Goal: Task Accomplishment & Management: Complete application form

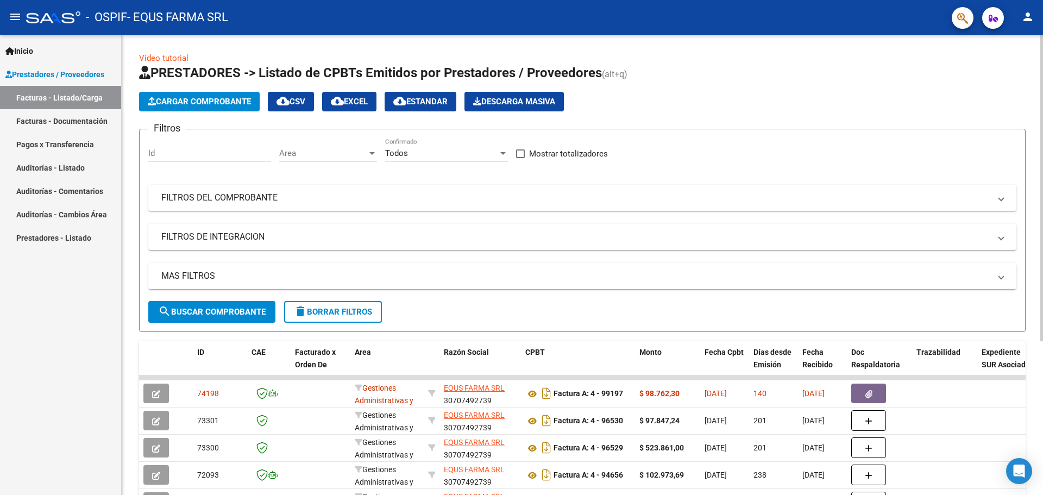
click at [168, 55] on link "Video tutorial" at bounding box center [163, 58] width 49 height 10
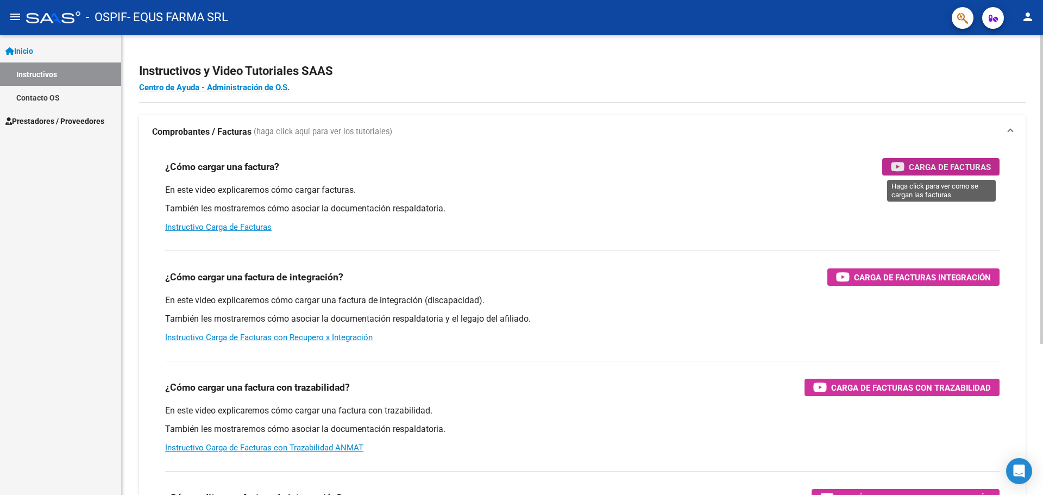
click at [937, 167] on span "Carga de Facturas" at bounding box center [950, 167] width 82 height 14
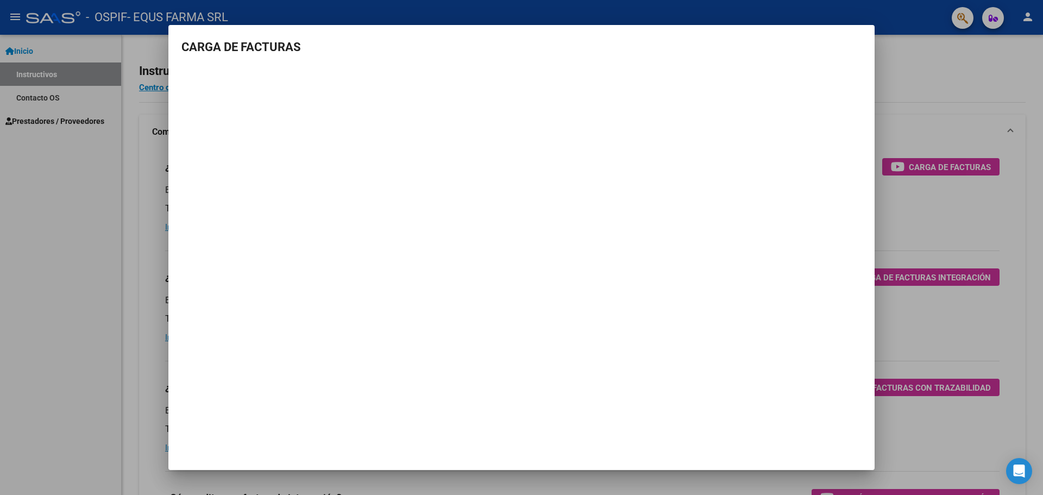
click at [0, 291] on div at bounding box center [521, 247] width 1043 height 495
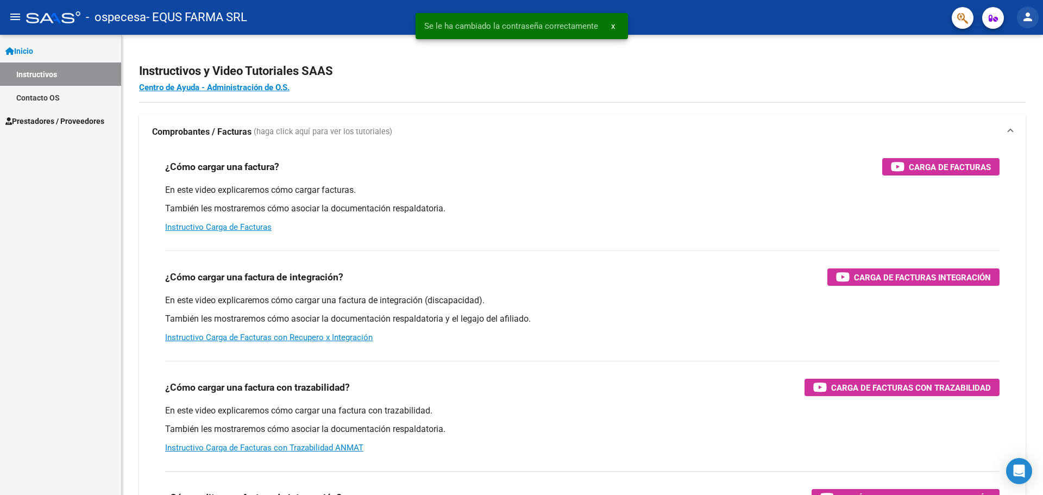
click at [1029, 16] on mat-icon "person" at bounding box center [1027, 16] width 13 height 13
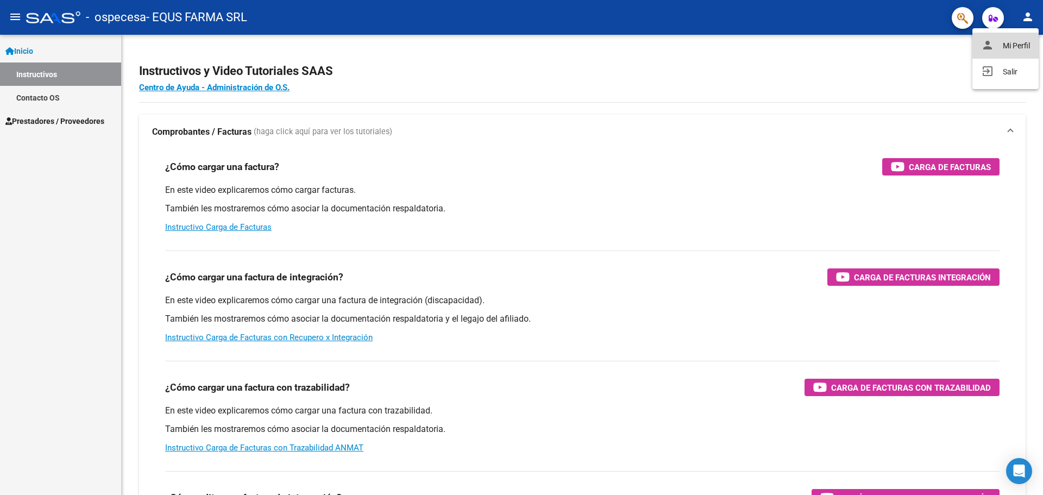
click at [1006, 43] on button "person Mi Perfil" at bounding box center [1005, 46] width 66 height 26
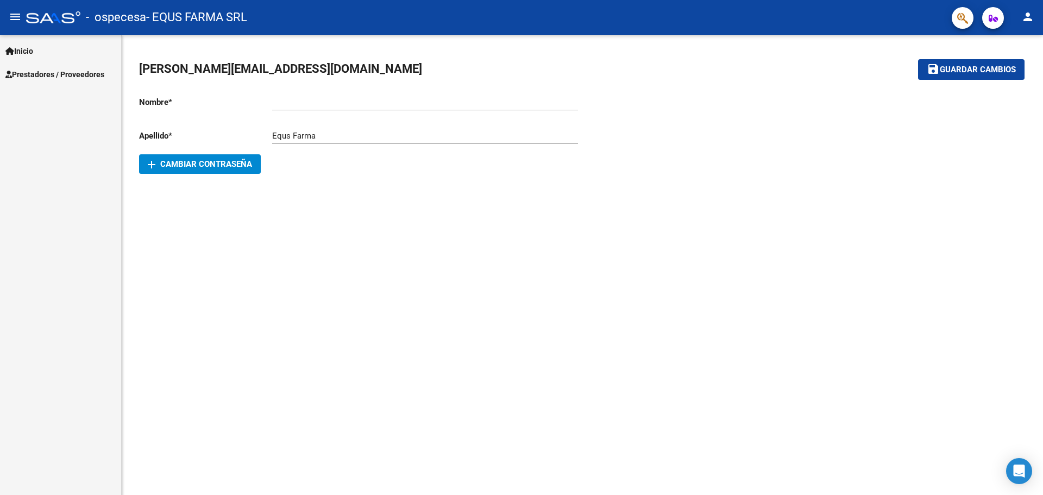
click at [243, 71] on span "yesica@equsfarma.com.ar" at bounding box center [280, 69] width 283 height 14
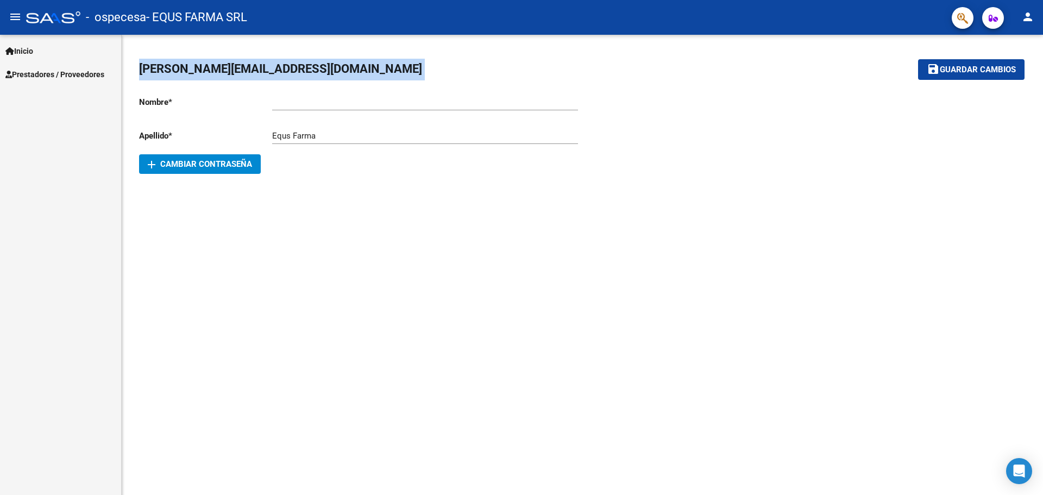
click at [243, 71] on span "yesica@equsfarma.com.ar" at bounding box center [280, 69] width 283 height 14
copy mat-toolbar "yesica@equsfarma.com.ar save Guardar cambios"
click at [33, 54] on span "Inicio" at bounding box center [19, 51] width 28 height 12
click at [40, 73] on span "Prestadores / Proveedores" at bounding box center [54, 74] width 99 height 12
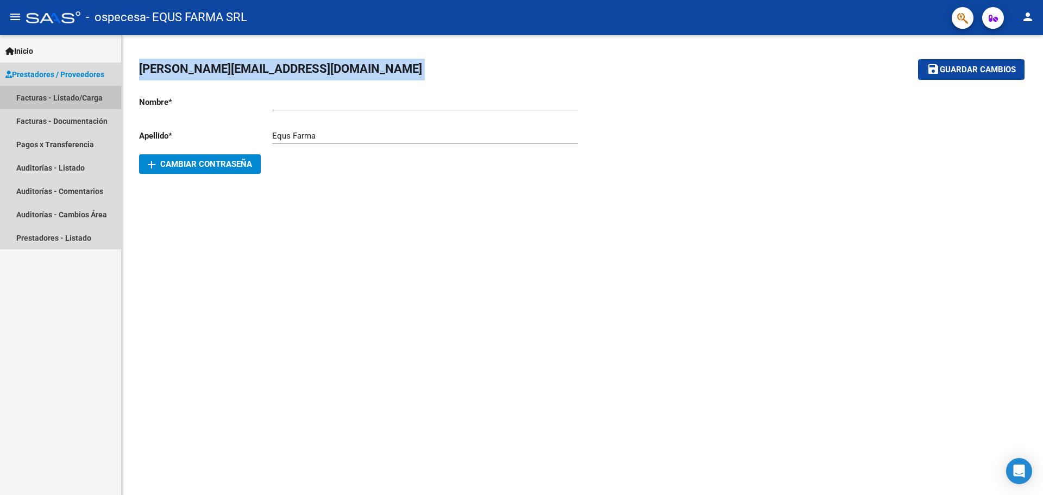
click at [42, 98] on link "Facturas - Listado/Carga" at bounding box center [60, 97] width 121 height 23
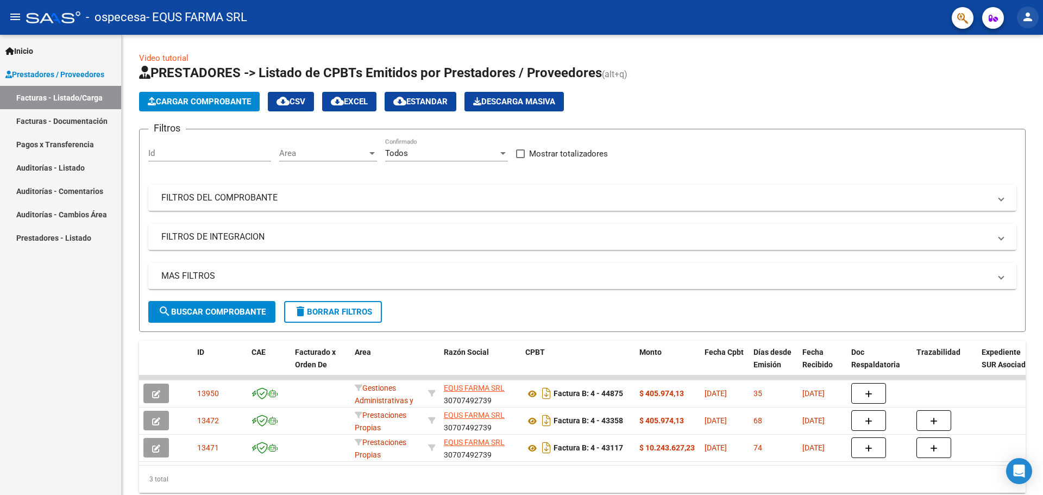
click at [1027, 15] on mat-icon "person" at bounding box center [1027, 16] width 13 height 13
click at [1028, 16] on div at bounding box center [521, 247] width 1043 height 495
click at [33, 46] on span "Inicio" at bounding box center [19, 51] width 28 height 12
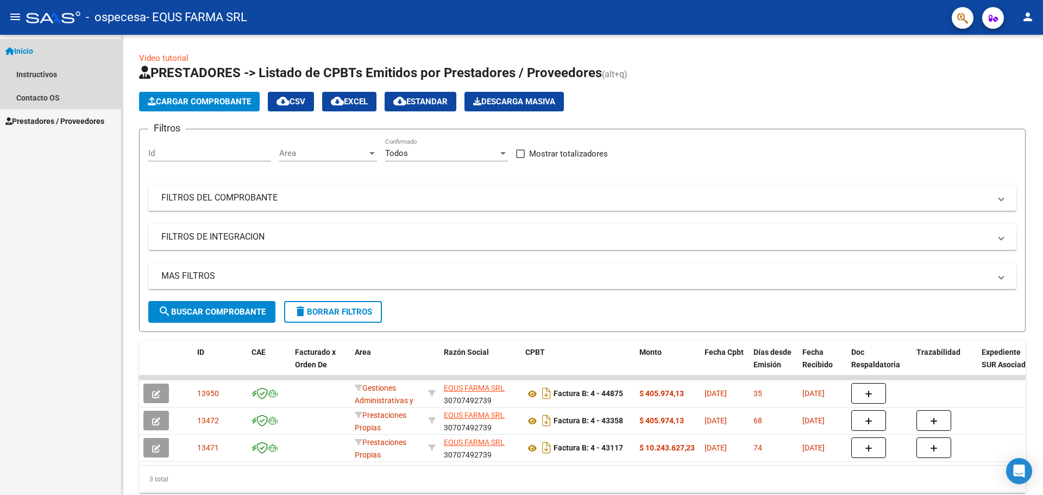
click at [33, 46] on span "Inicio" at bounding box center [19, 51] width 28 height 12
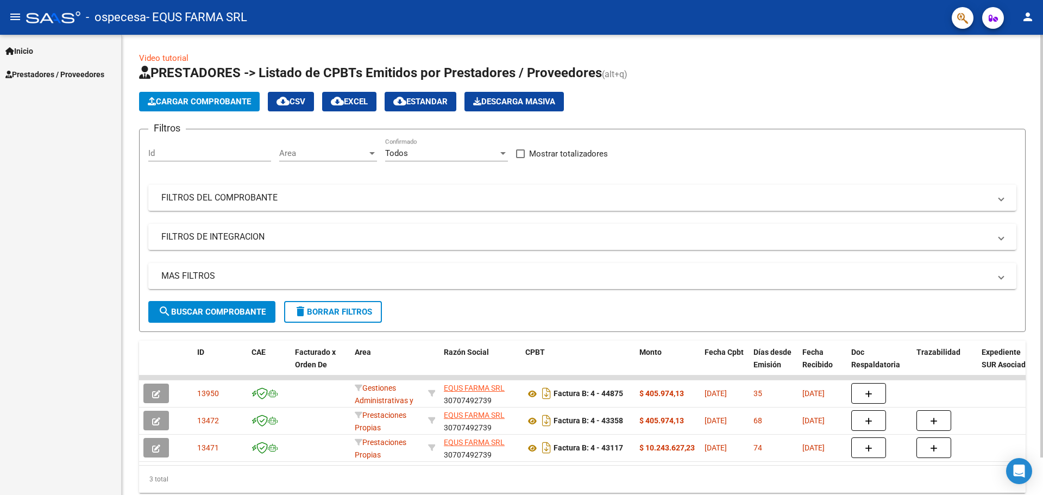
scroll to position [41, 0]
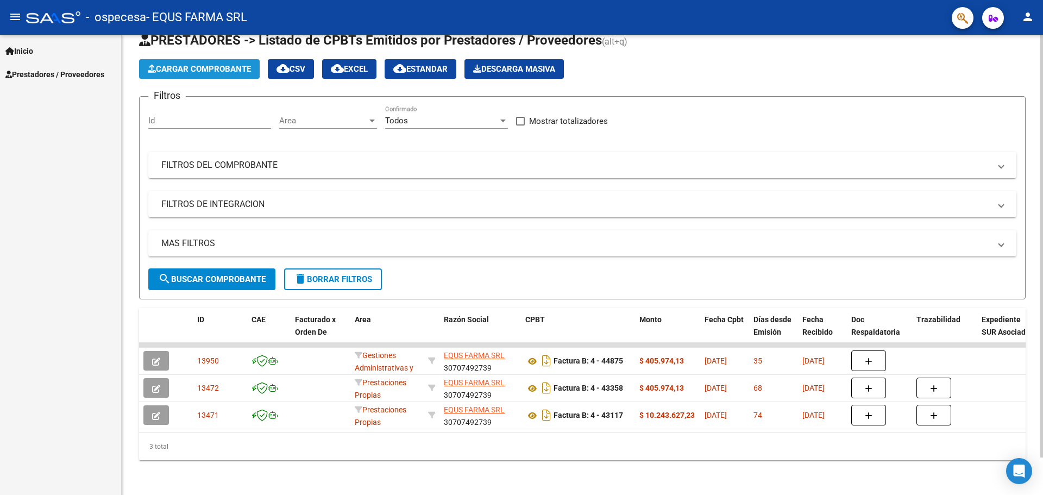
click at [212, 64] on span "Cargar Comprobante" at bounding box center [199, 69] width 103 height 10
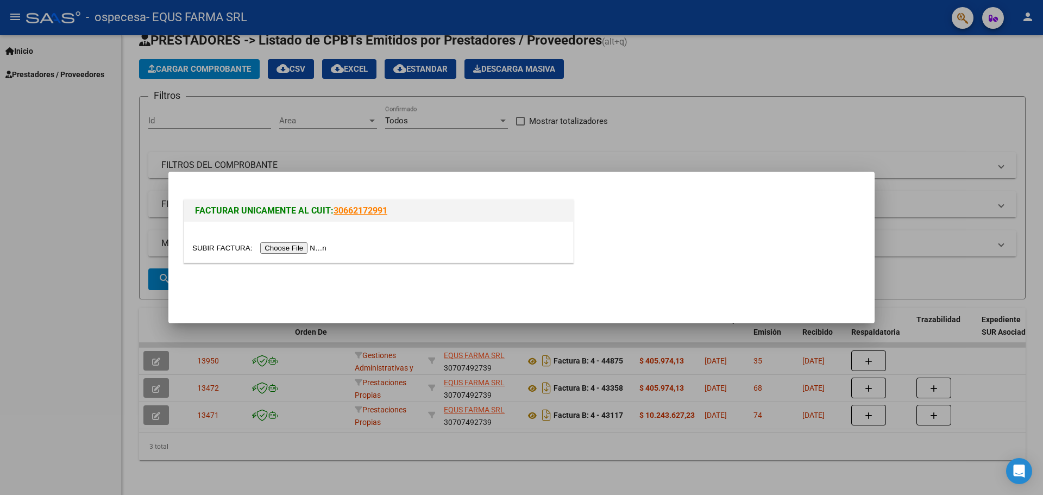
click at [299, 250] on input "file" at bounding box center [260, 247] width 137 height 11
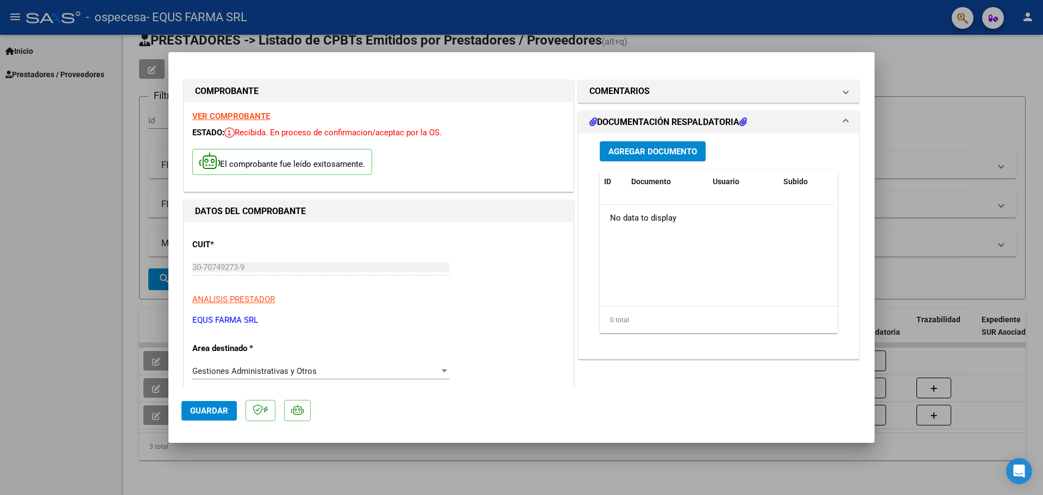
scroll to position [54, 0]
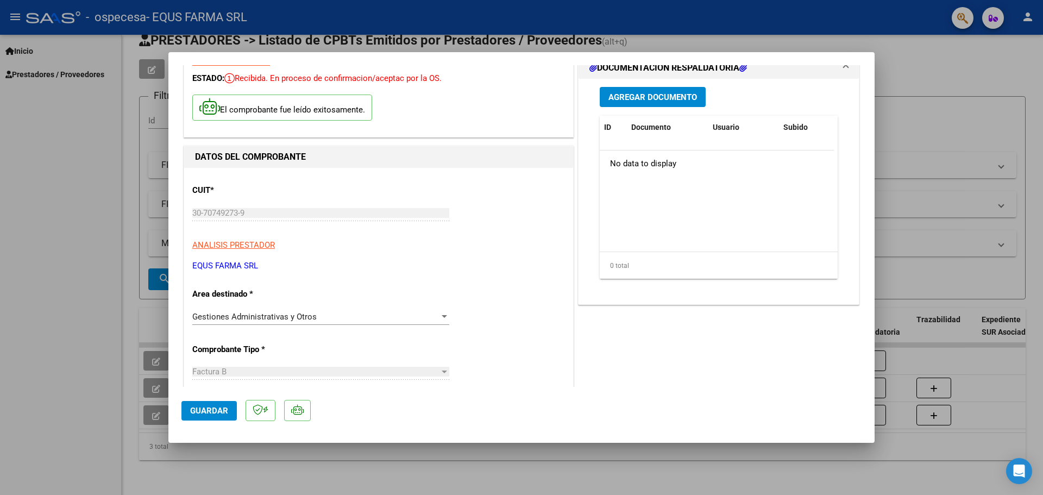
click at [287, 318] on span "Gestiones Administrativas y Otros" at bounding box center [254, 317] width 124 height 10
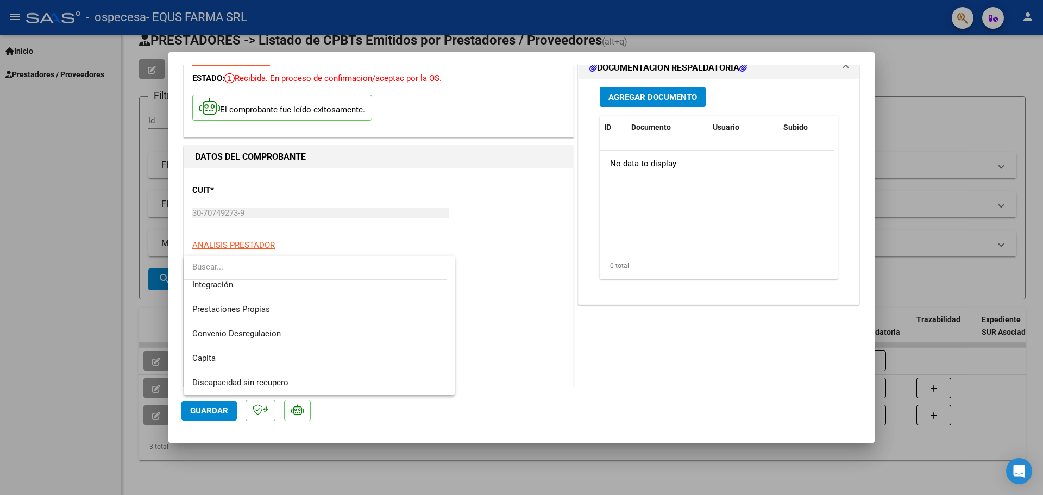
scroll to position [0, 0]
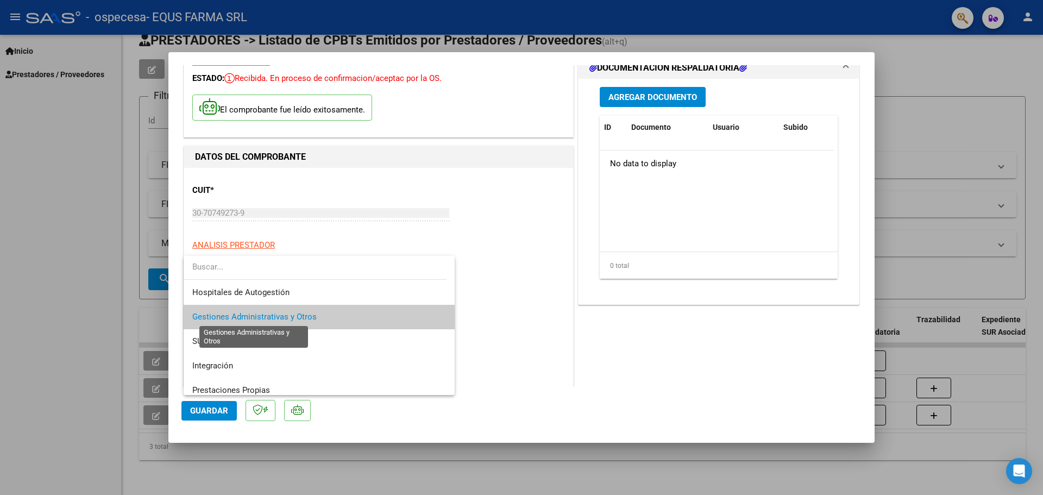
click at [242, 316] on span "Gestiones Administrativas y Otros" at bounding box center [254, 317] width 124 height 10
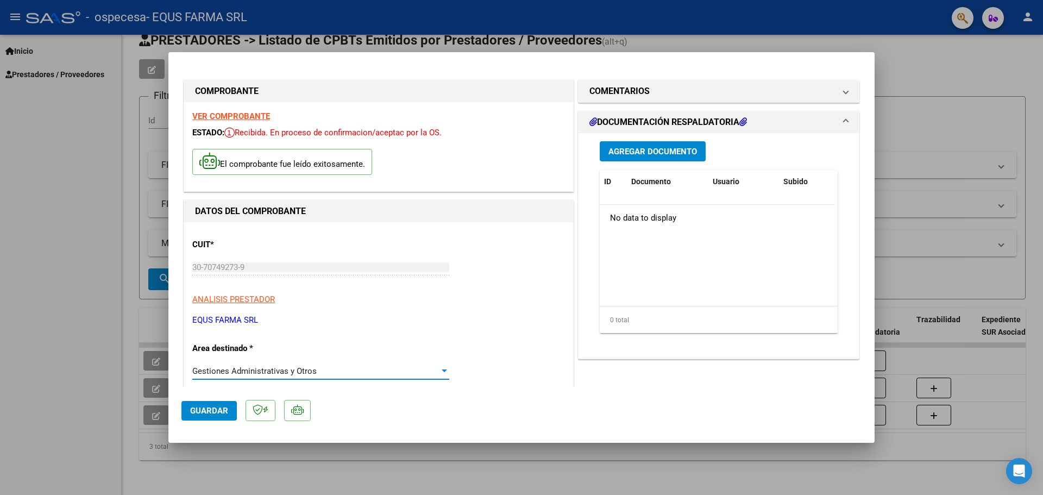
click at [656, 153] on span "Agregar Documento" at bounding box center [652, 152] width 89 height 10
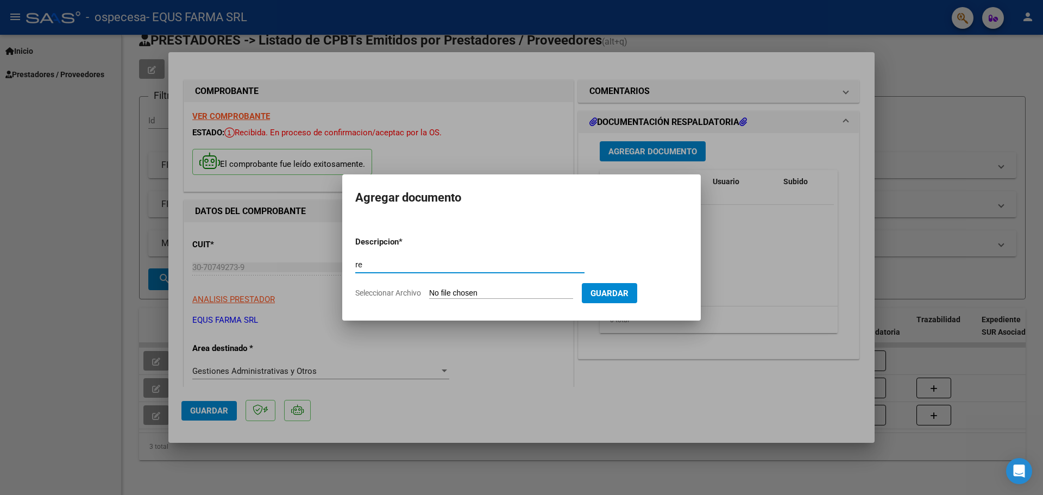
type input "r"
type input "REMITO 172932"
click at [480, 292] on input "Seleccionar Archivo" at bounding box center [501, 293] width 144 height 10
type input "C:\fakepath\REMITO 172932.pdf"
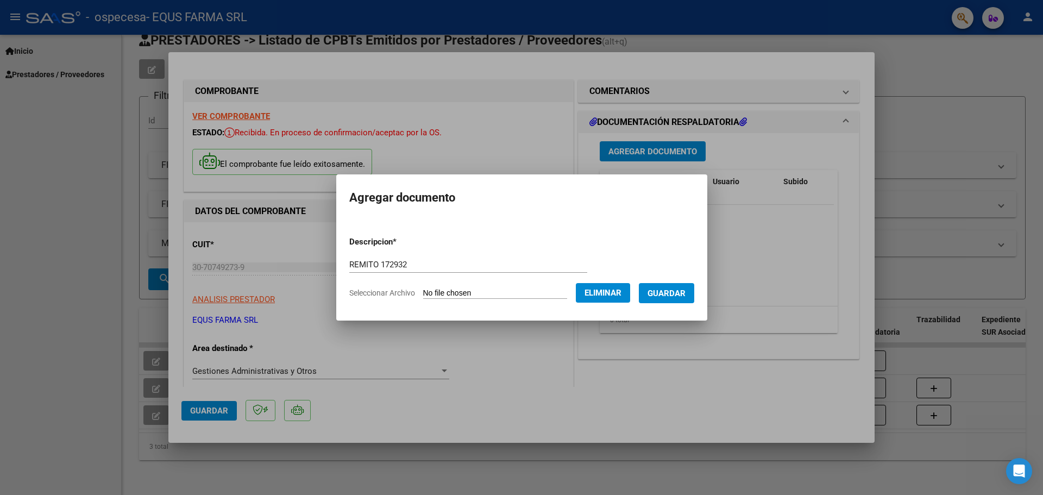
click at [674, 295] on span "Guardar" at bounding box center [666, 293] width 38 height 10
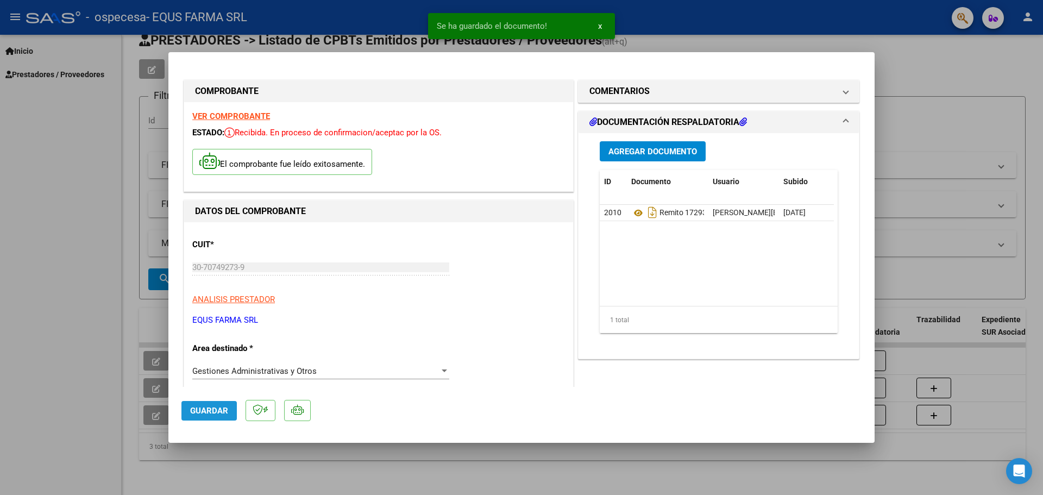
click at [204, 410] on span "Guardar" at bounding box center [209, 411] width 38 height 10
click at [88, 328] on div at bounding box center [521, 247] width 1043 height 495
type input "$ 0,00"
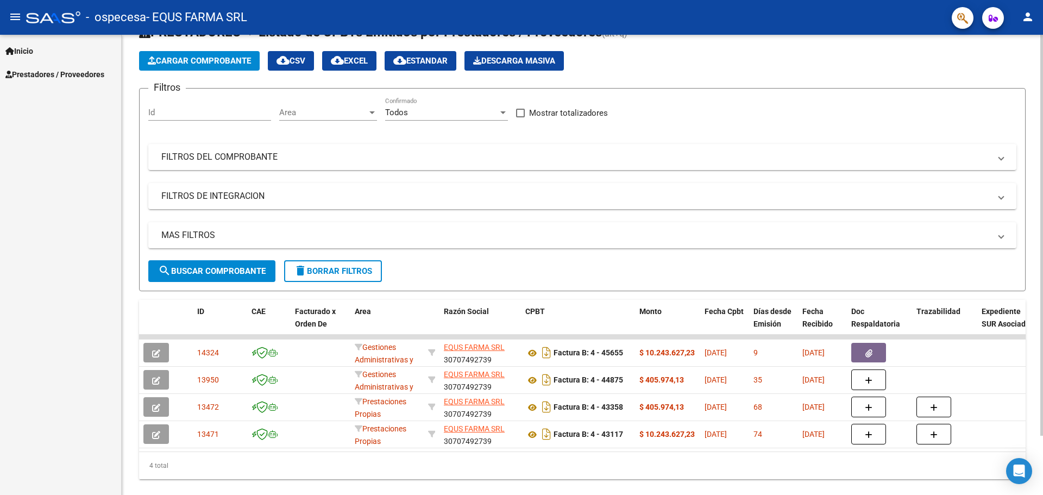
click at [204, 59] on span "Cargar Comprobante" at bounding box center [199, 61] width 103 height 10
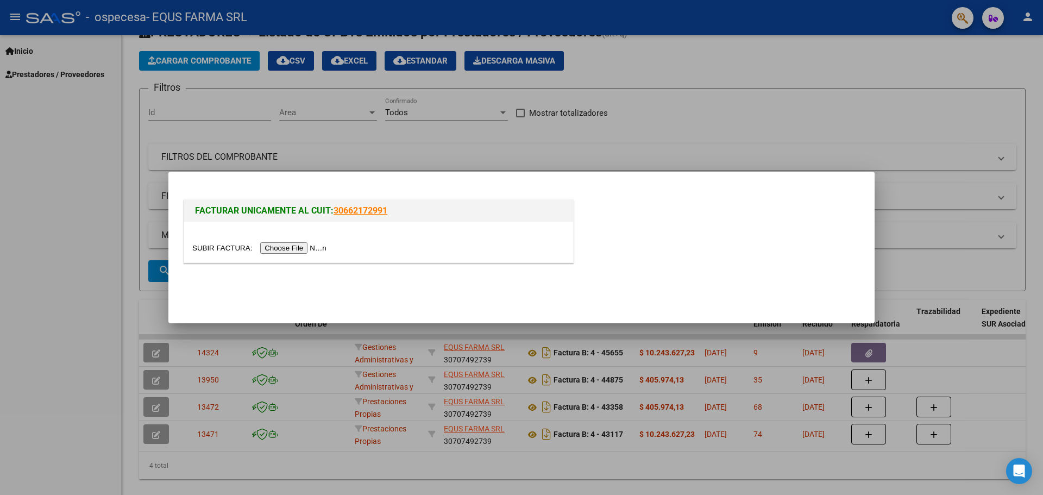
click at [276, 245] on input "file" at bounding box center [260, 247] width 137 height 11
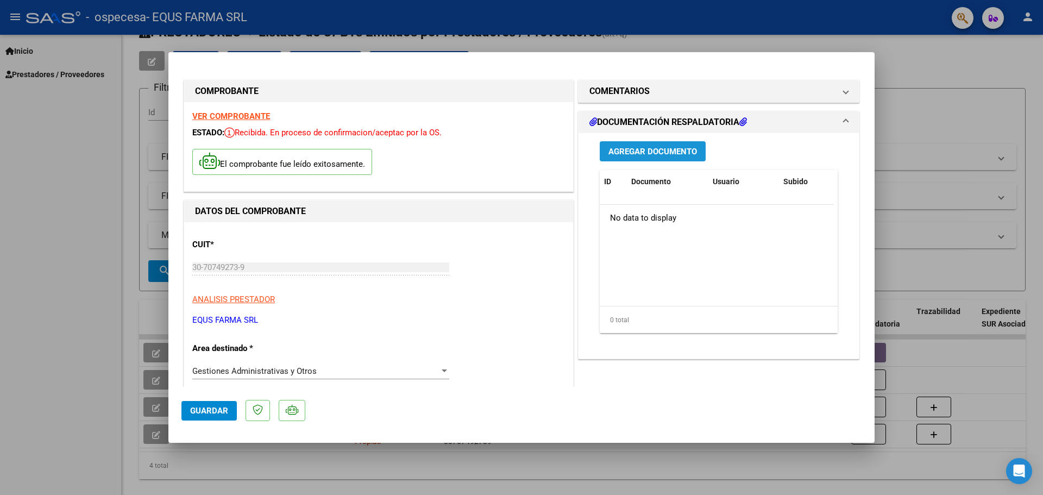
click at [643, 153] on span "Agregar Documento" at bounding box center [652, 152] width 89 height 10
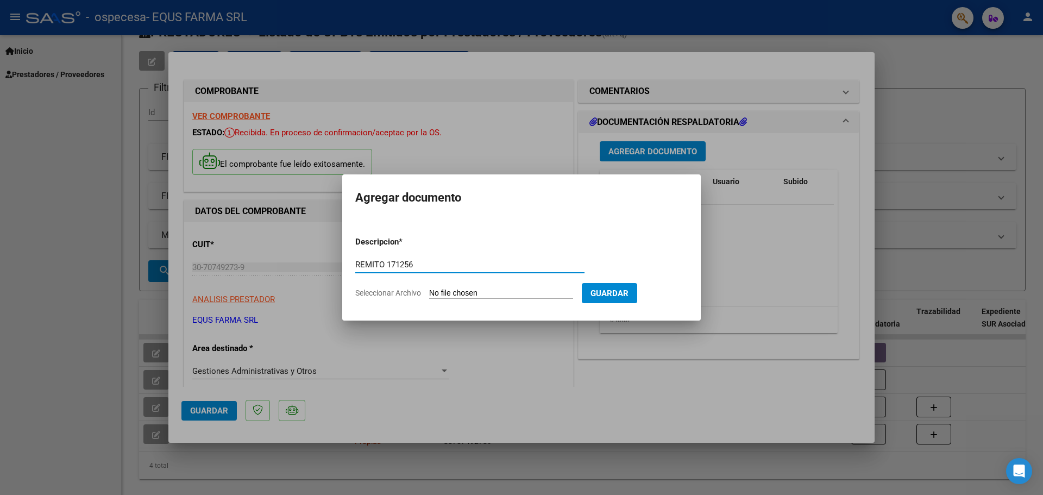
type input "REMITO 171256"
click at [522, 299] on form "Descripcion * REMITO 171256 Escriba aquí una descripcion Seleccionar Archivo Gu…" at bounding box center [521, 267] width 332 height 79
click at [528, 292] on input "Seleccionar Archivo" at bounding box center [501, 293] width 144 height 10
type input "C:\fakepath\REMITO 171256.pdf"
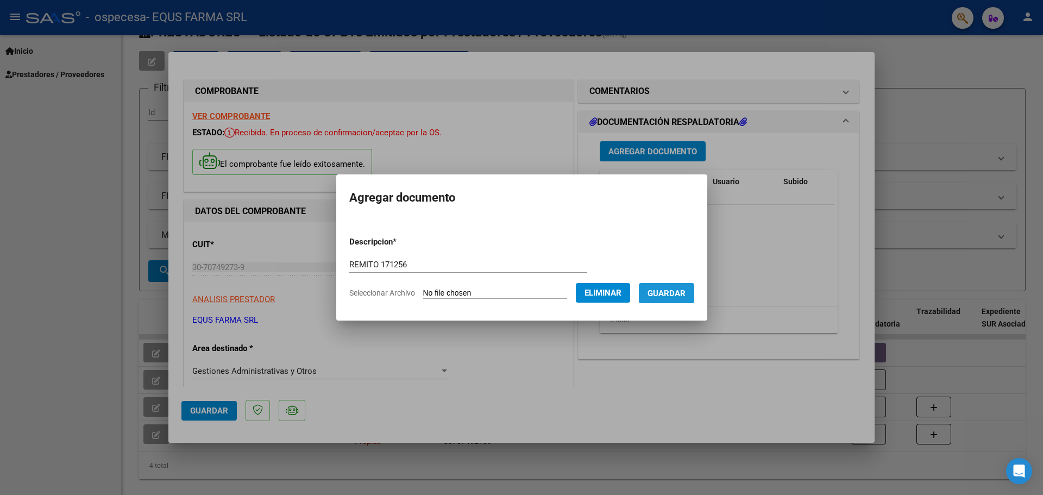
click at [684, 291] on span "Guardar" at bounding box center [666, 293] width 38 height 10
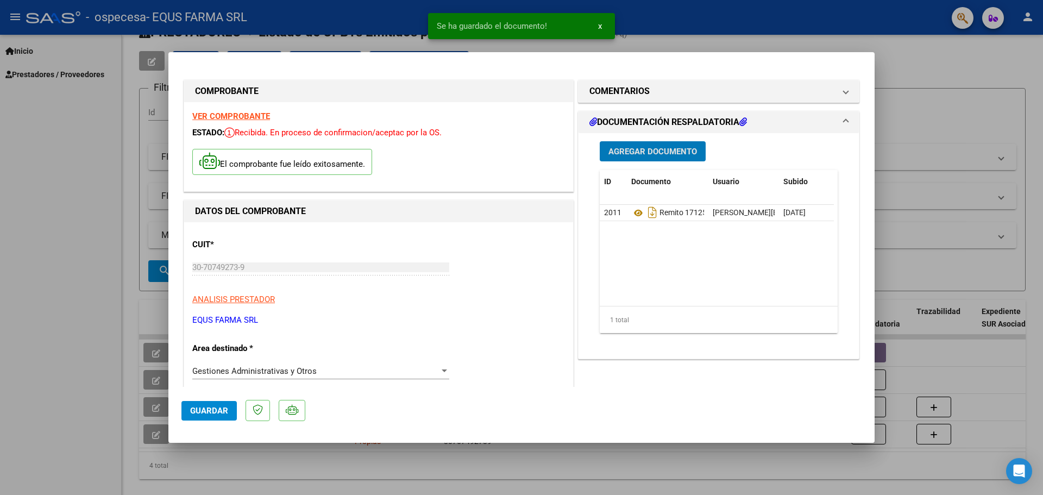
click at [223, 410] on span "Guardar" at bounding box center [209, 411] width 38 height 10
click at [27, 331] on div at bounding box center [521, 247] width 1043 height 495
type input "$ 0,00"
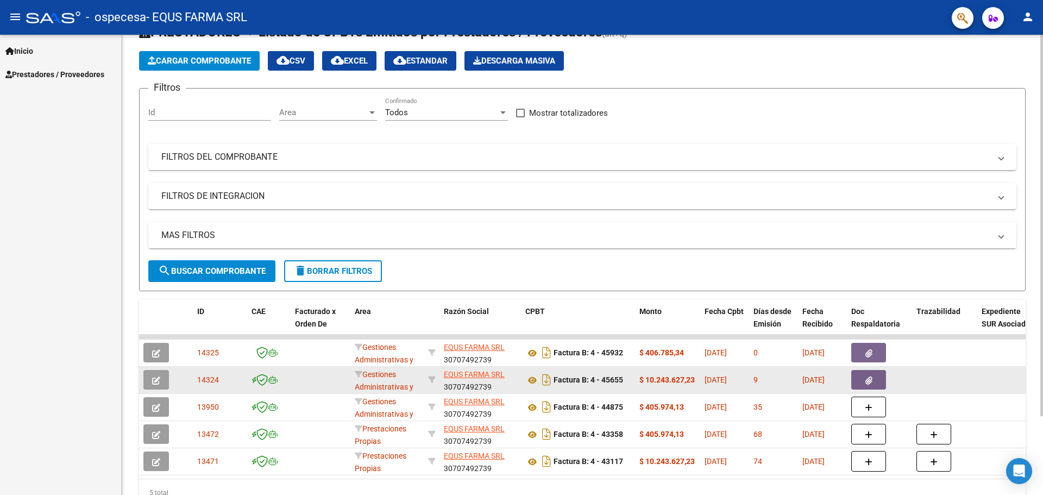
scroll to position [2, 0]
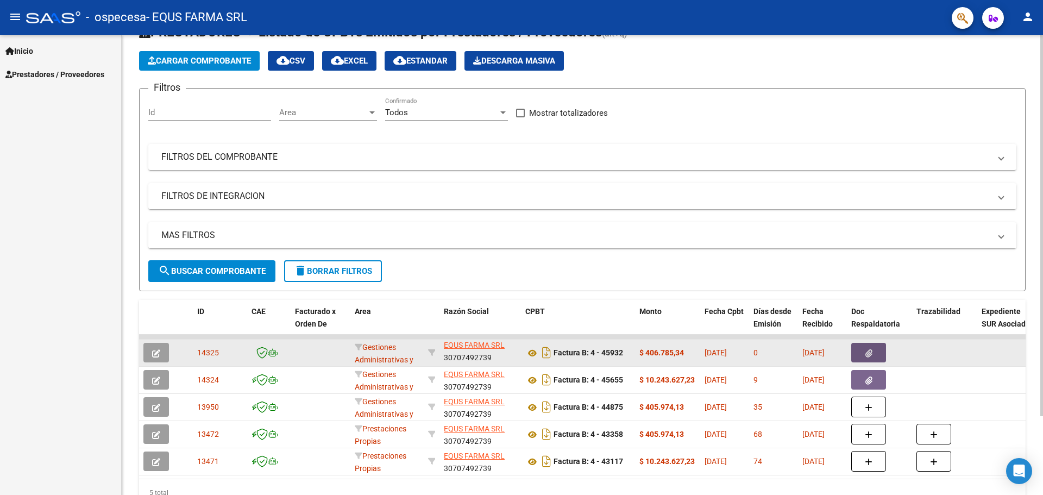
click at [878, 349] on button "button" at bounding box center [868, 353] width 35 height 20
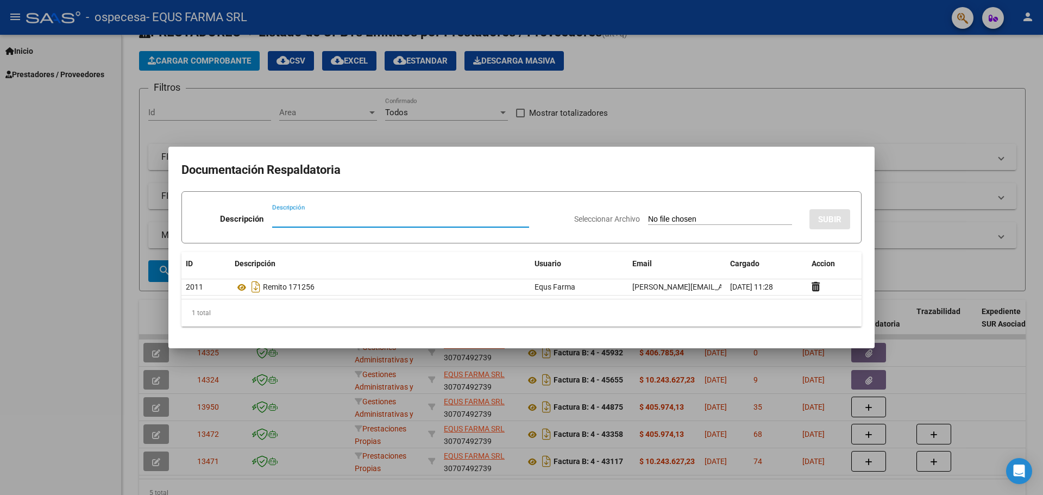
click at [898, 104] on div at bounding box center [521, 247] width 1043 height 495
